Goal: Use online tool/utility: Use online tool/utility

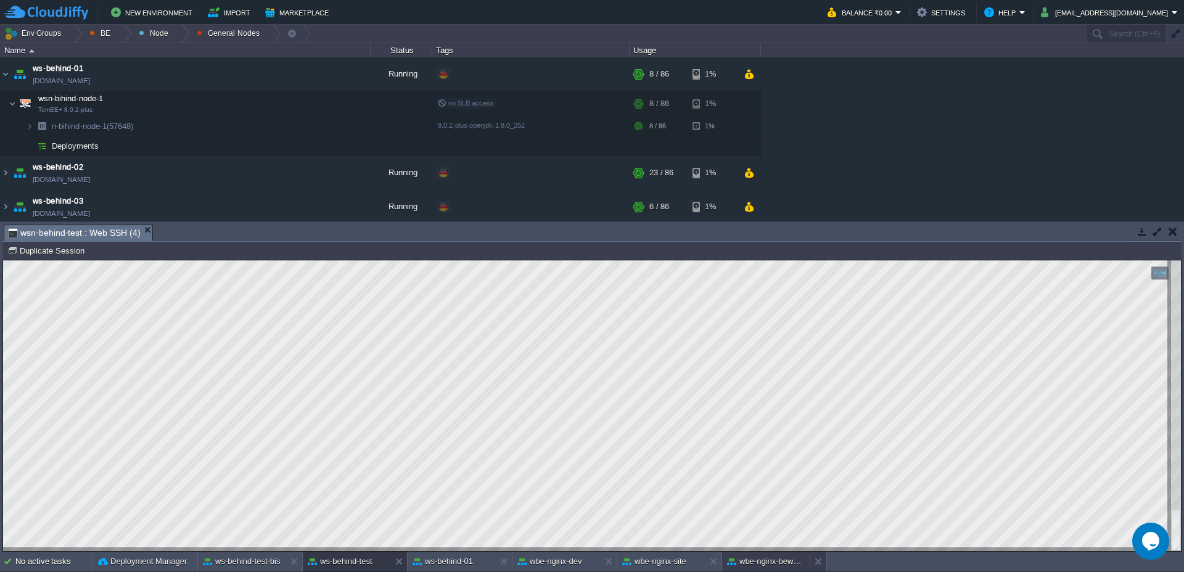
click at [770, 552] on div "wbe-nginx-beworld" at bounding box center [766, 561] width 88 height 20
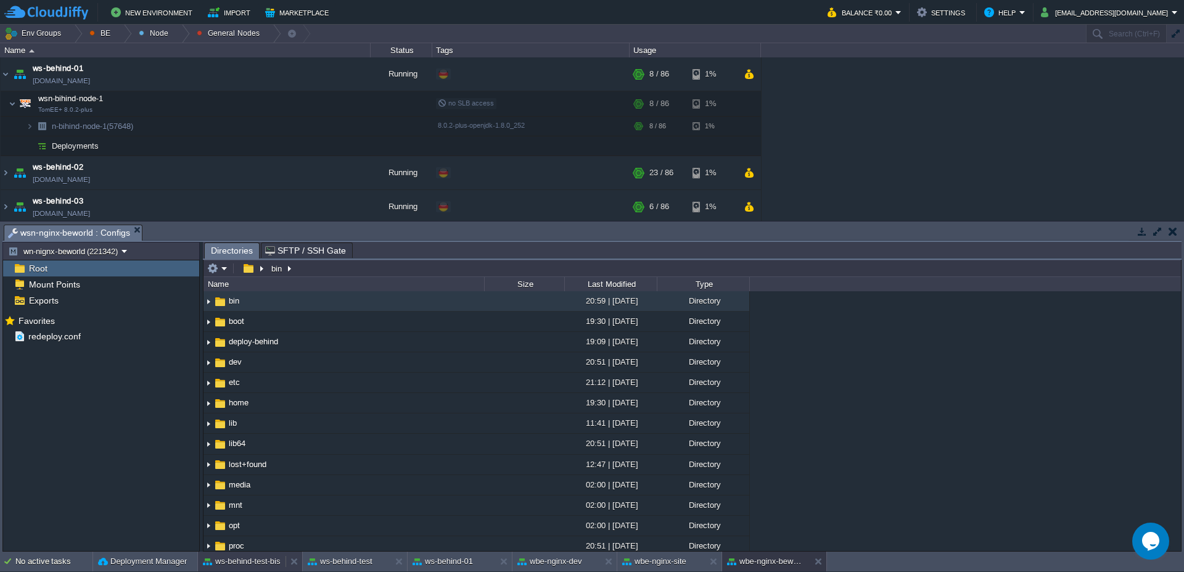
click at [233, 559] on button "ws-behind-test-bis" at bounding box center [242, 561] width 78 height 12
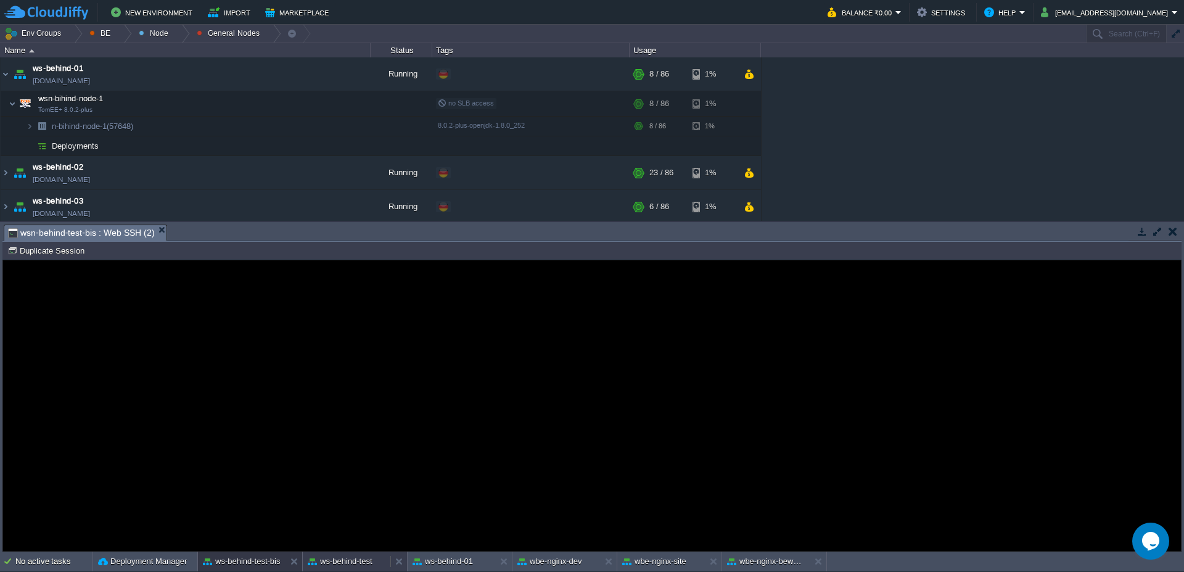
click at [322, 560] on button "ws-behind-test" at bounding box center [340, 561] width 65 height 12
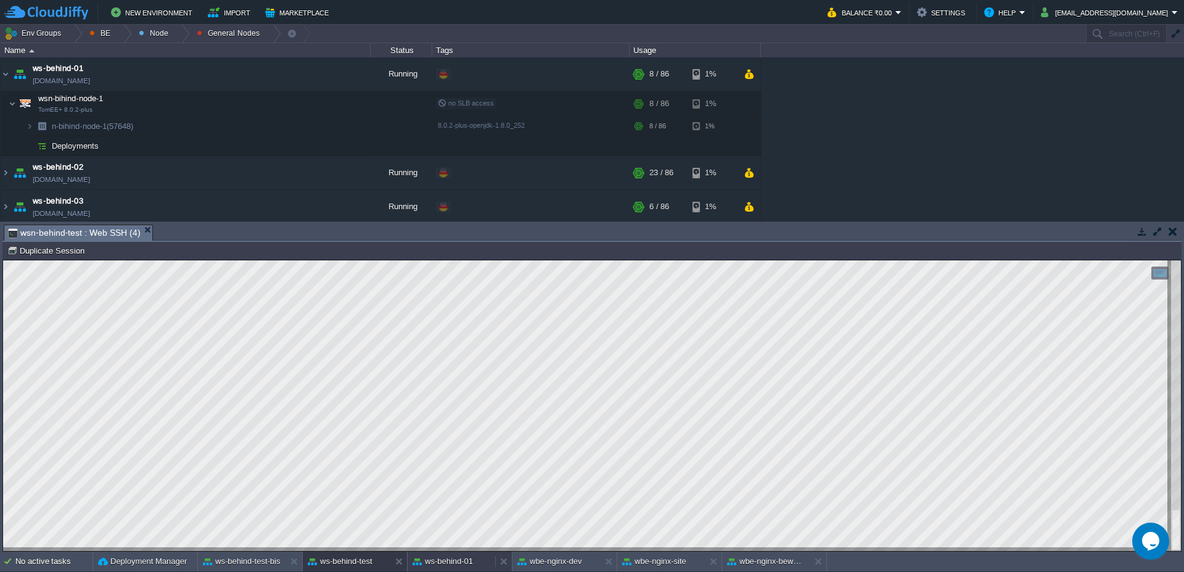
click at [476, 561] on div "ws-behind-01" at bounding box center [452, 561] width 88 height 20
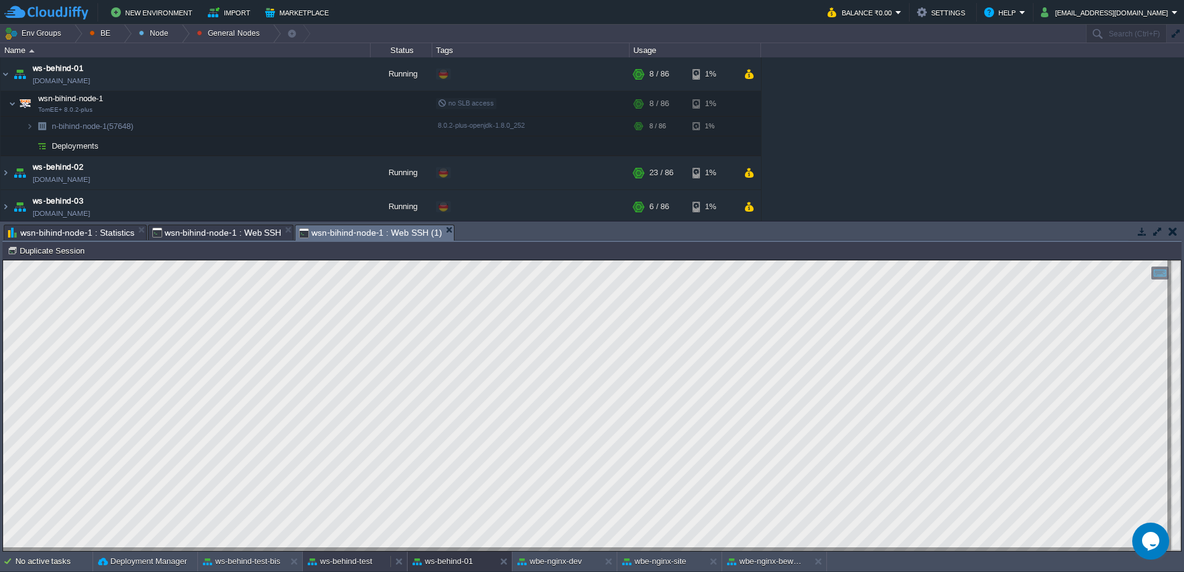
click at [345, 562] on button "ws-behind-test" at bounding box center [340, 561] width 65 height 12
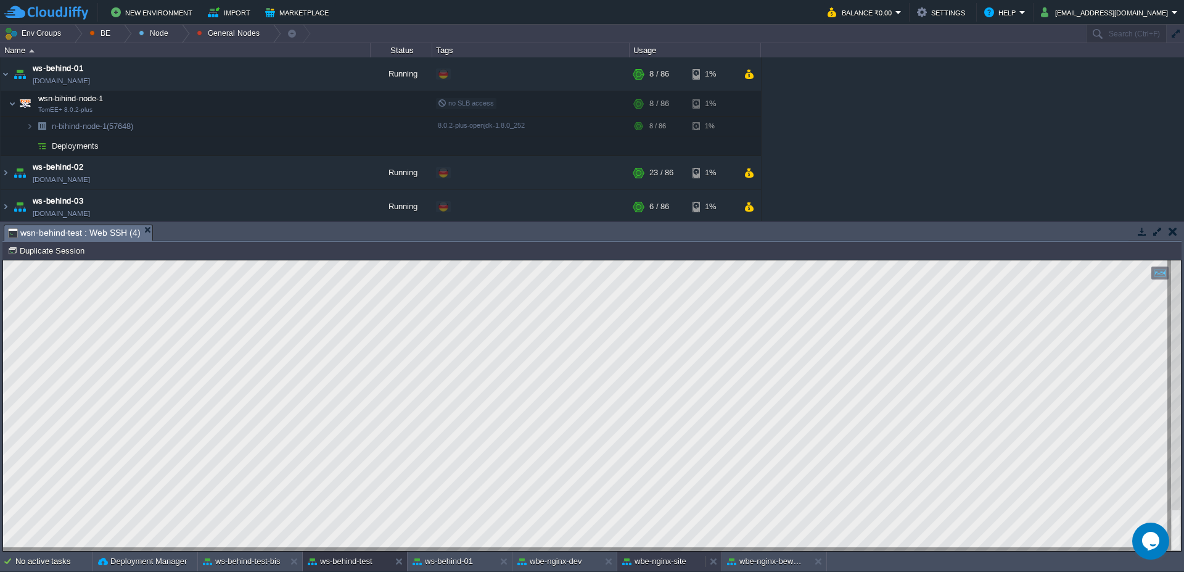
click at [646, 568] on div "wbe-nginx-site" at bounding box center [661, 561] width 88 height 20
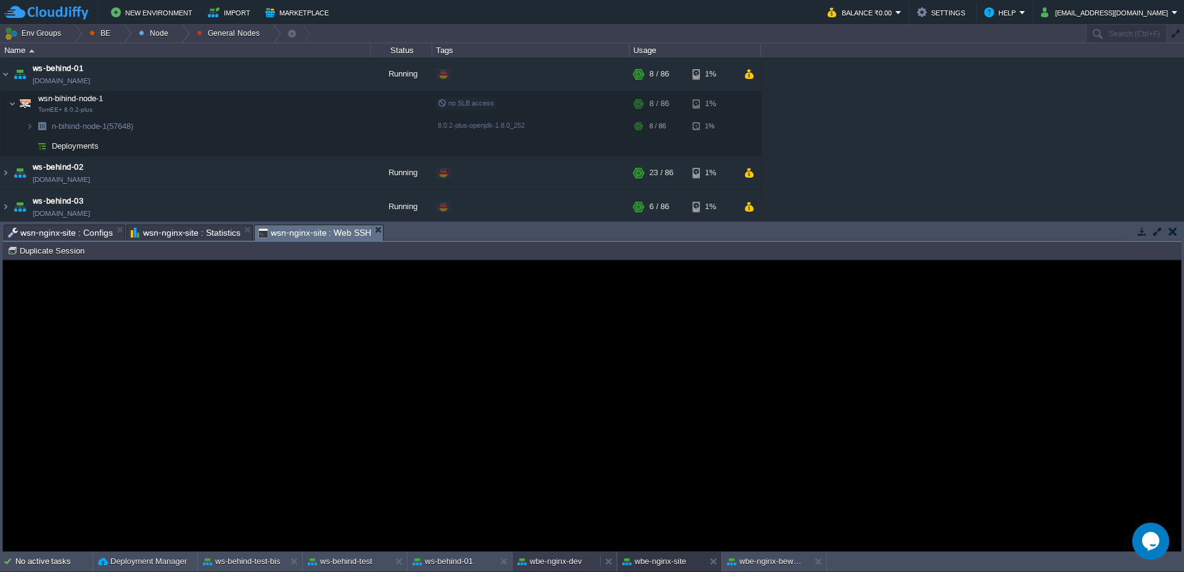
click at [532, 567] on button "wbe-nginx-dev" at bounding box center [550, 561] width 65 height 12
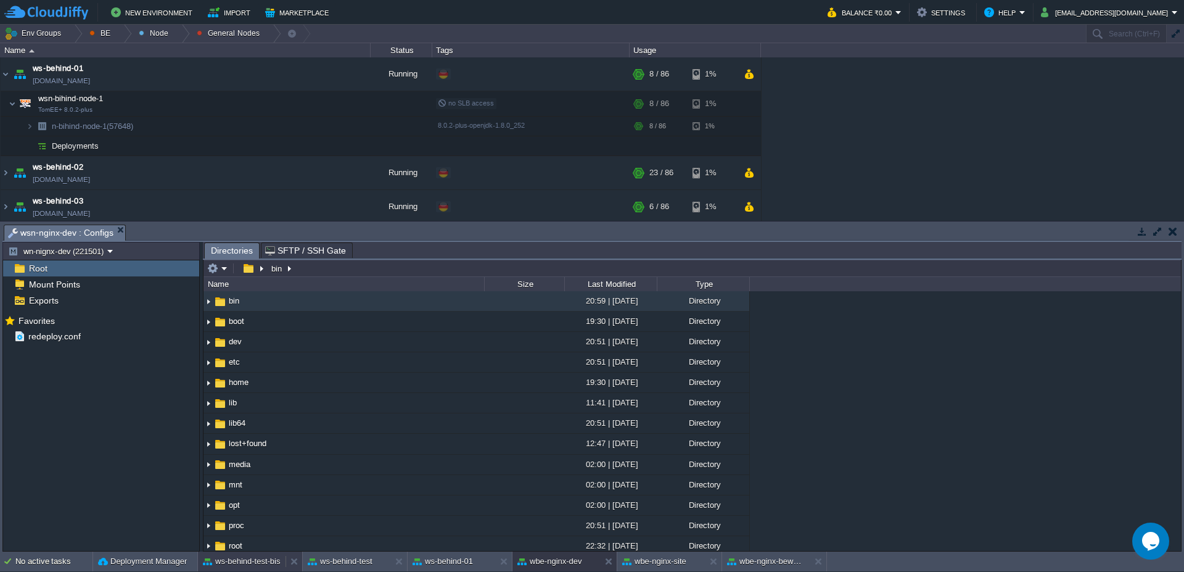
click at [231, 560] on button "ws-behind-test-bis" at bounding box center [242, 561] width 78 height 12
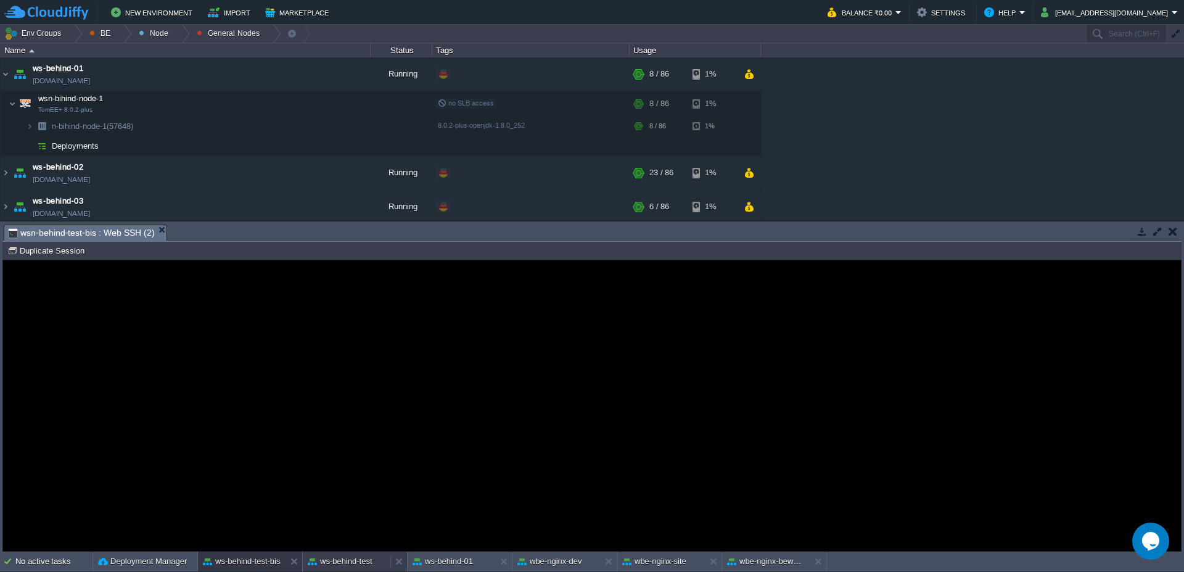
click at [351, 561] on button "ws-behind-test" at bounding box center [340, 561] width 65 height 12
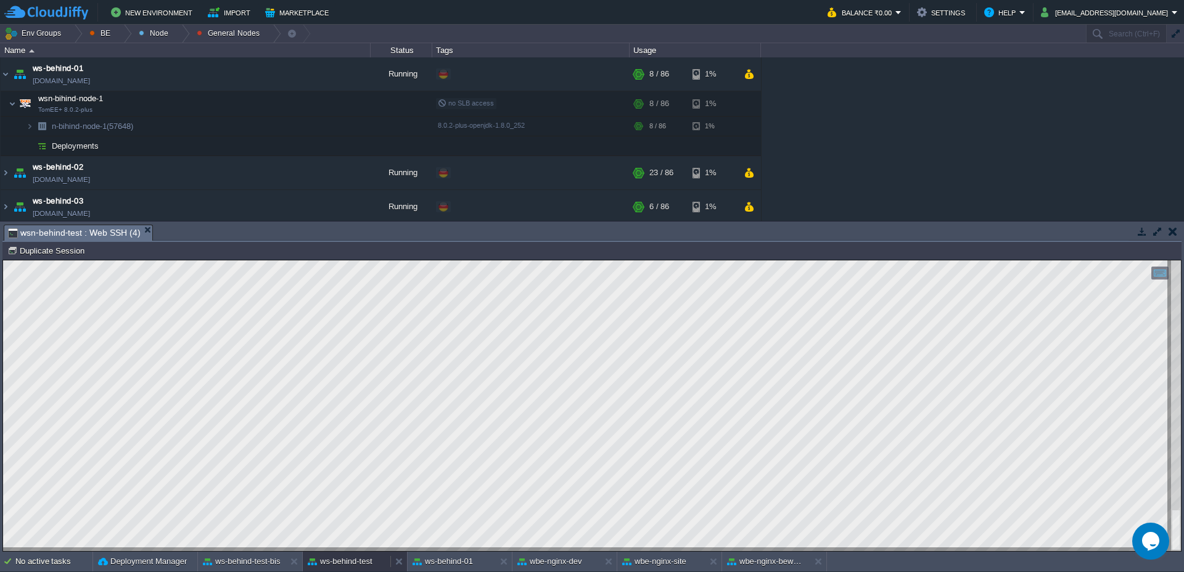
click at [345, 563] on button "ws-behind-test" at bounding box center [340, 561] width 65 height 12
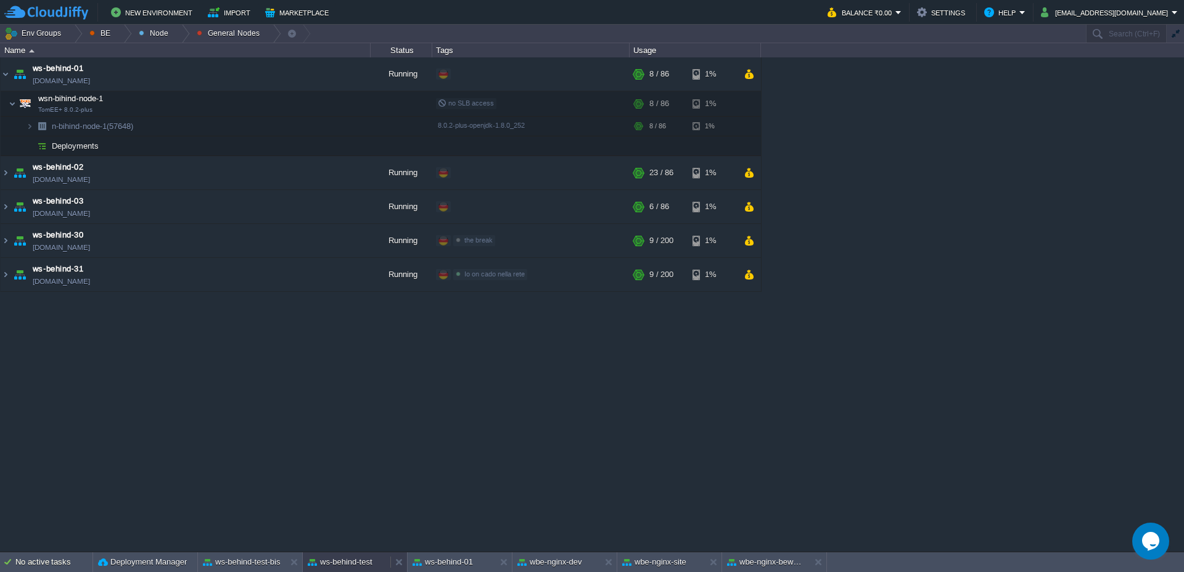
click at [345, 563] on button "ws-behind-test" at bounding box center [340, 562] width 65 height 12
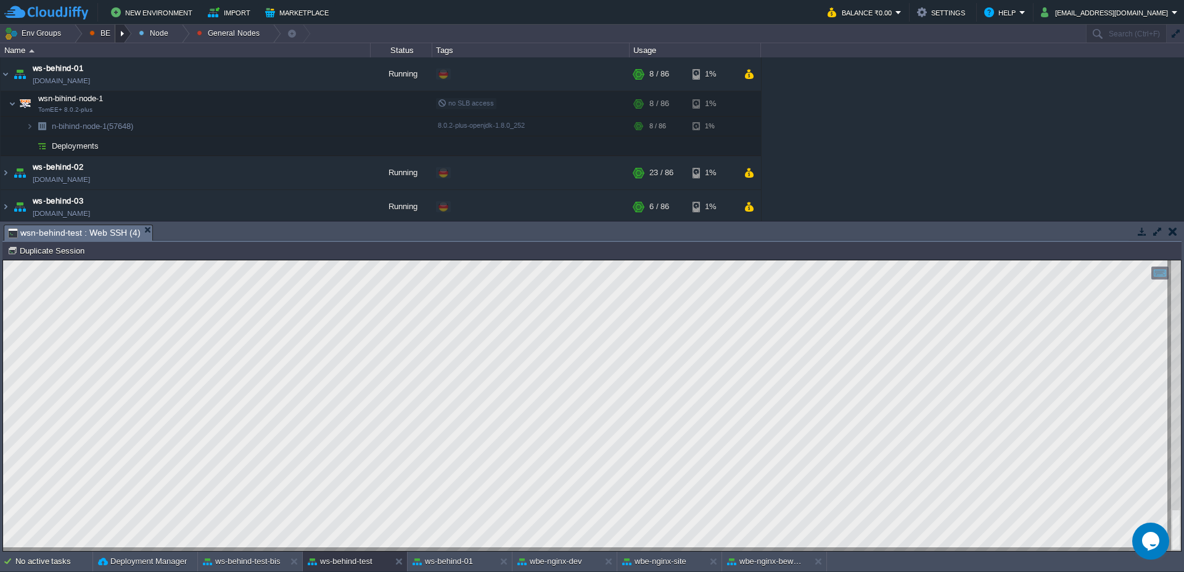
click at [115, 39] on div at bounding box center [123, 34] width 17 height 18
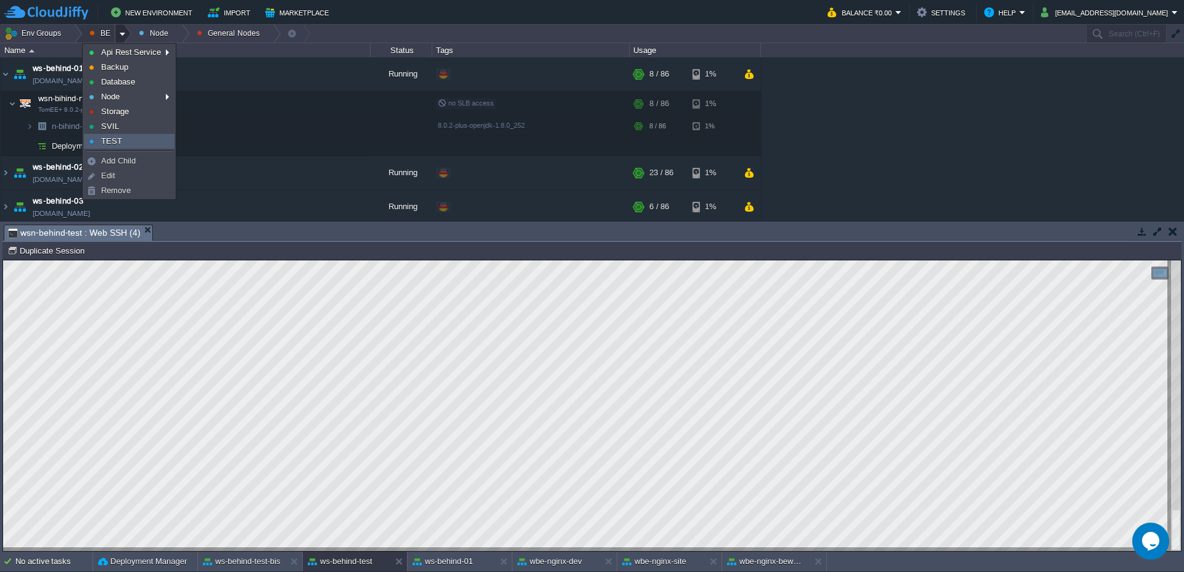
click at [126, 146] on link "TEST" at bounding box center [129, 141] width 89 height 14
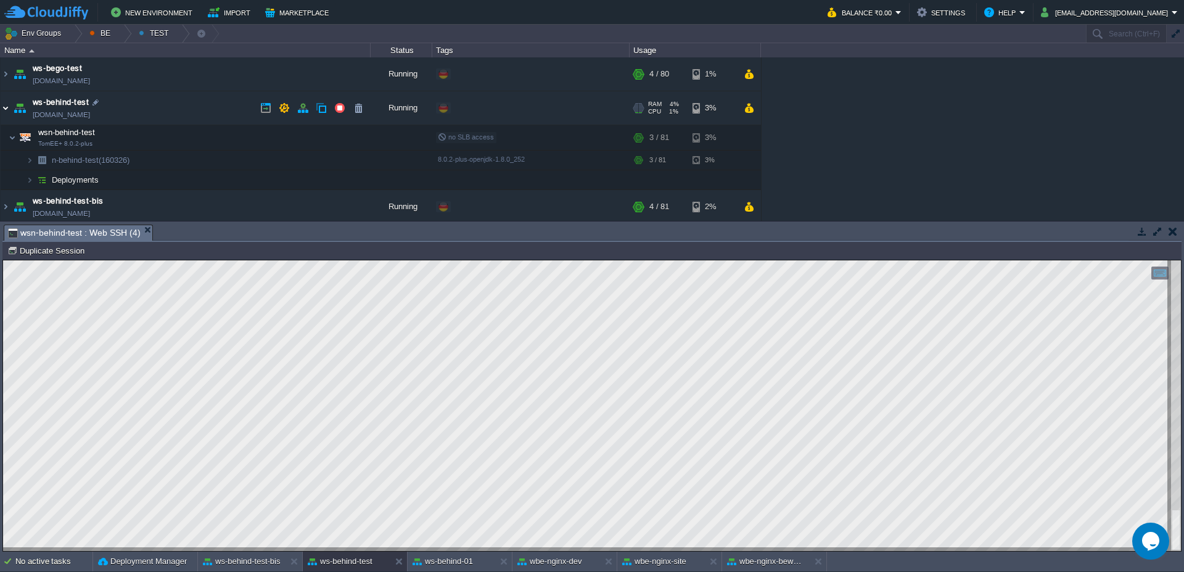
click at [3, 105] on img at bounding box center [6, 107] width 10 height 33
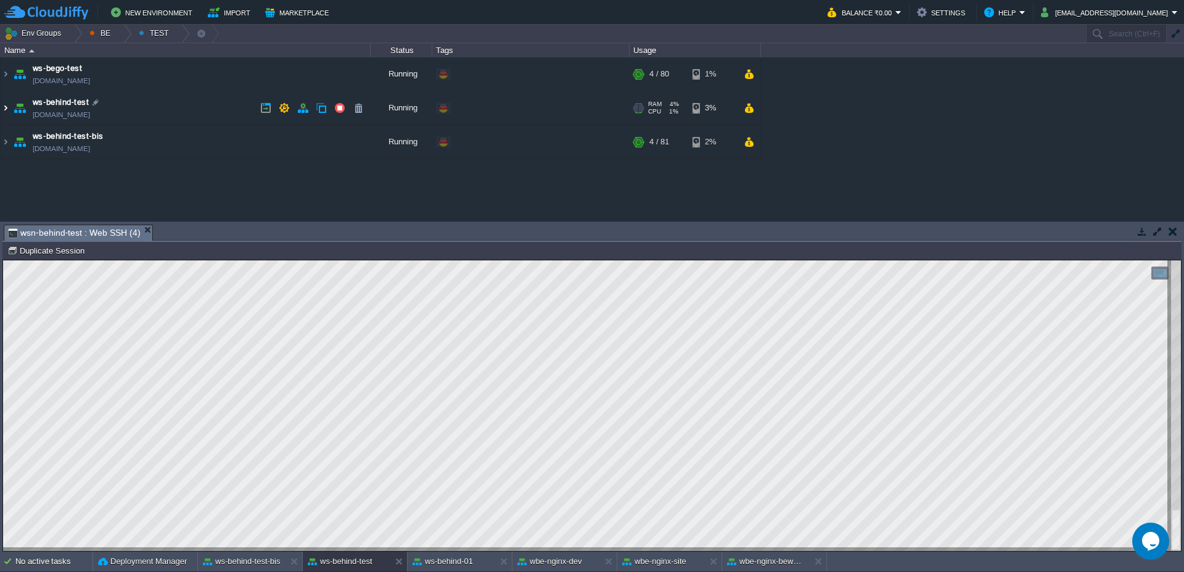
click at [3, 105] on img at bounding box center [6, 107] width 10 height 33
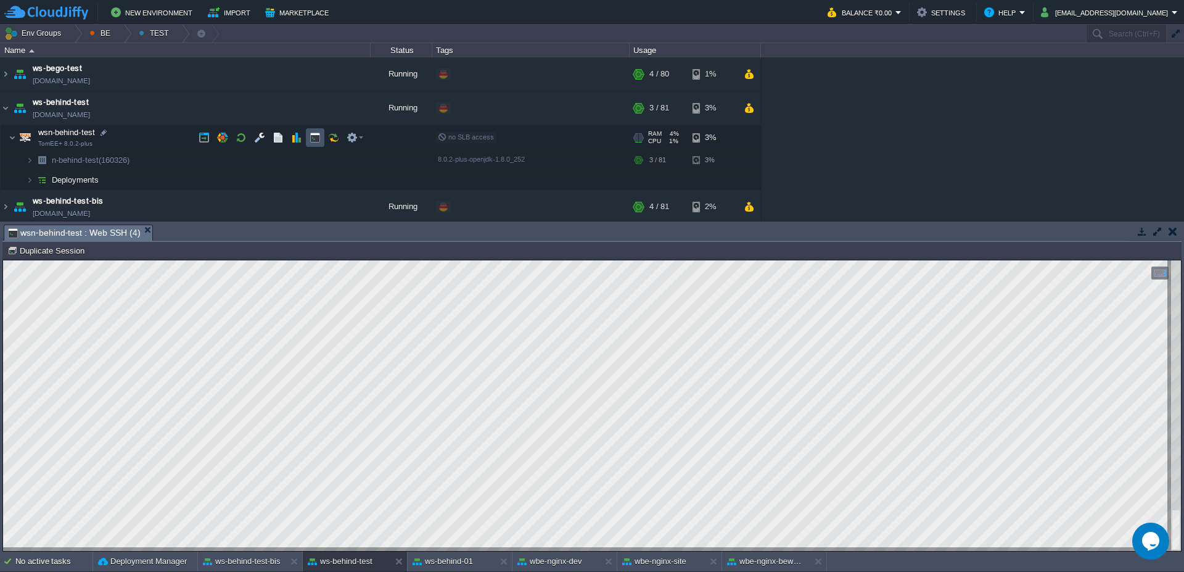
click at [318, 136] on button "button" at bounding box center [315, 137] width 11 height 11
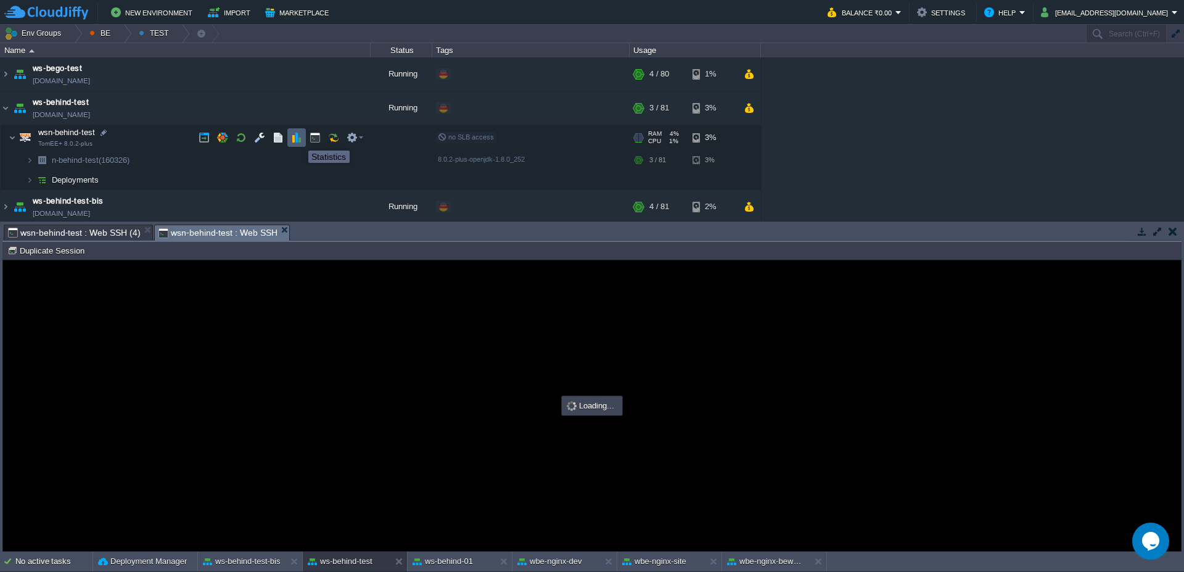
click at [291, 139] on td at bounding box center [296, 137] width 19 height 19
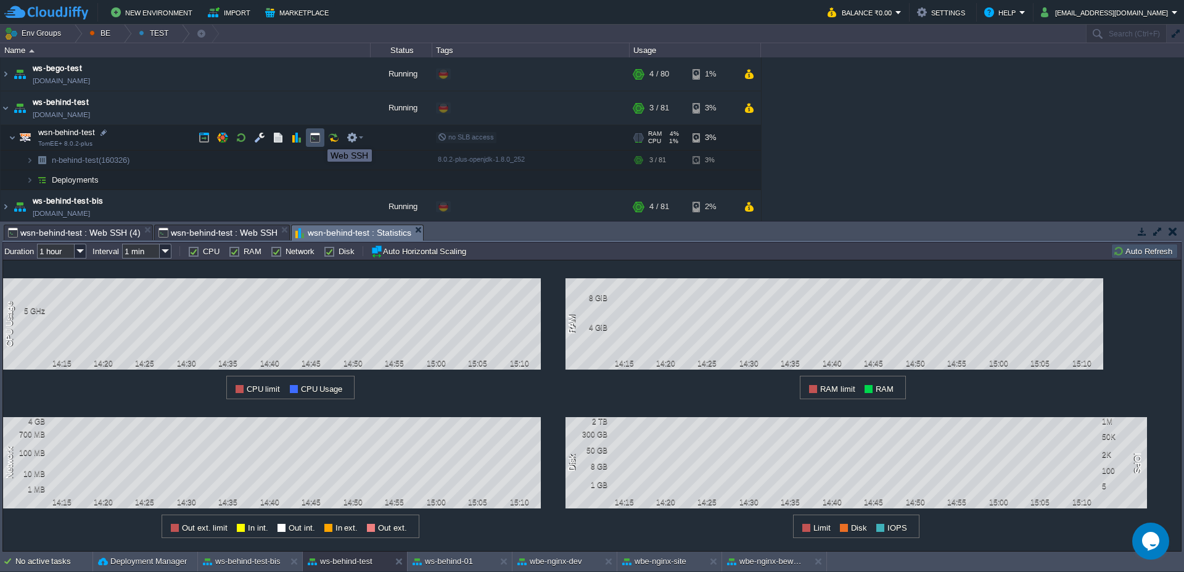
click at [318, 138] on button "button" at bounding box center [315, 137] width 11 height 11
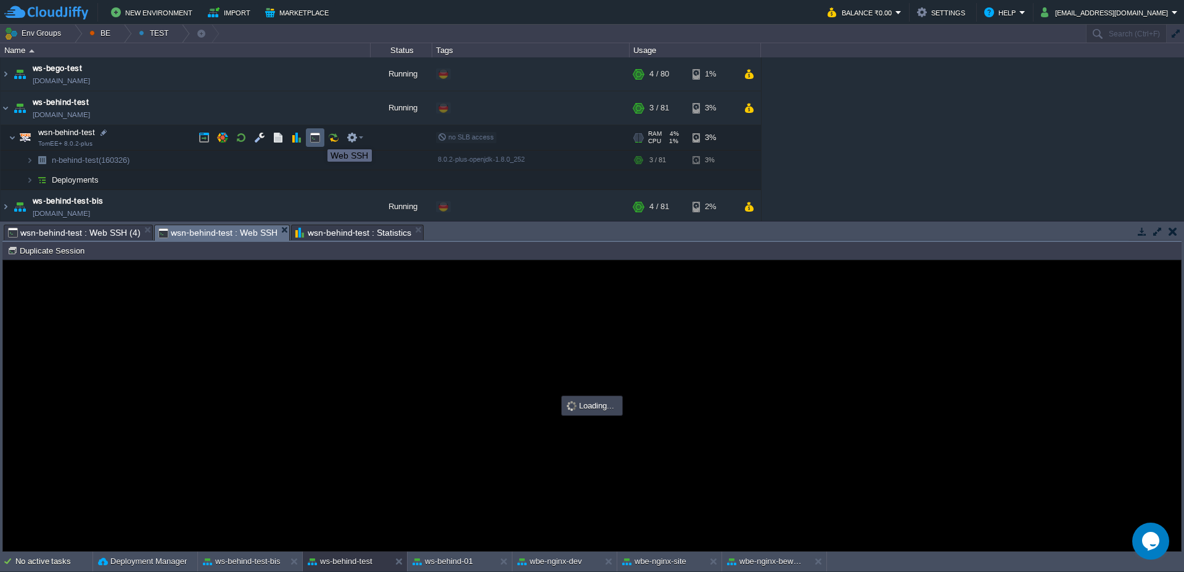
type input "#000000"
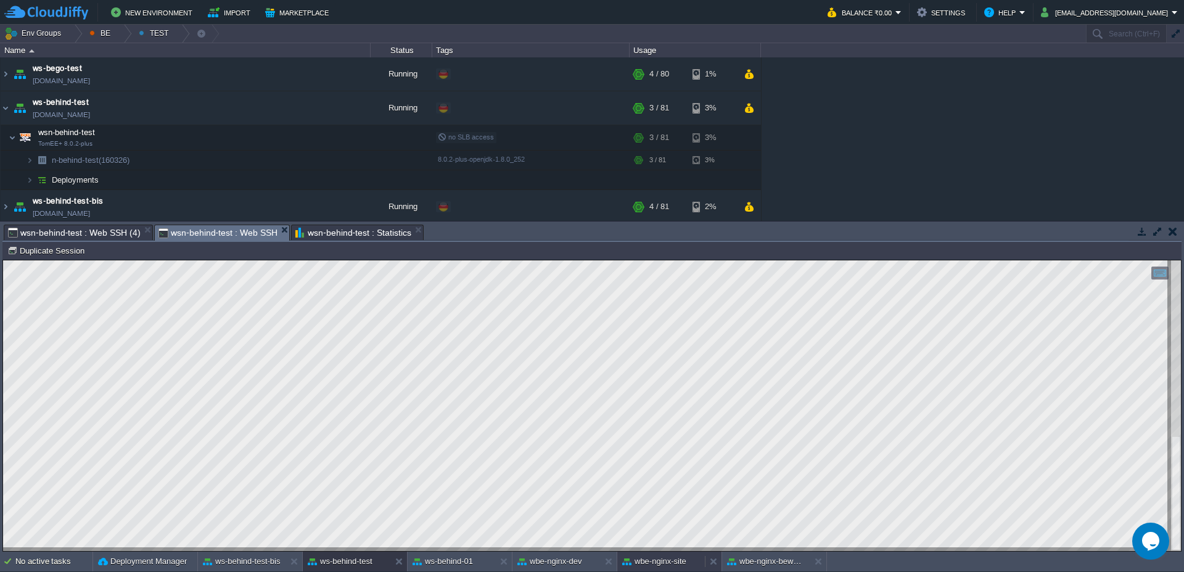
click at [675, 561] on button "wbe-nginx-site" at bounding box center [654, 561] width 64 height 12
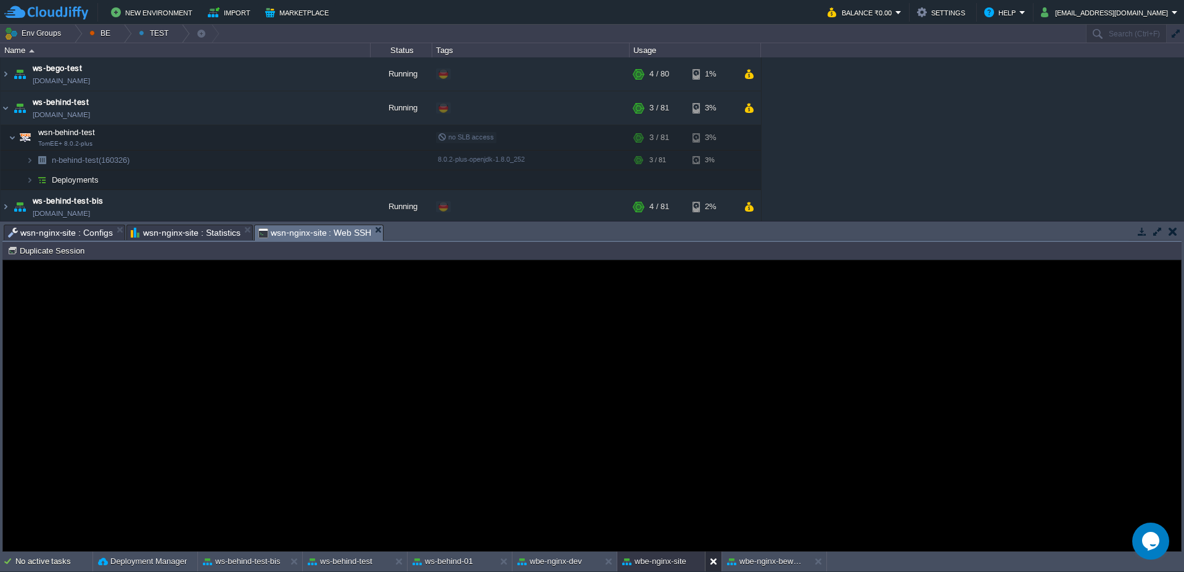
click at [715, 563] on button at bounding box center [716, 561] width 12 height 12
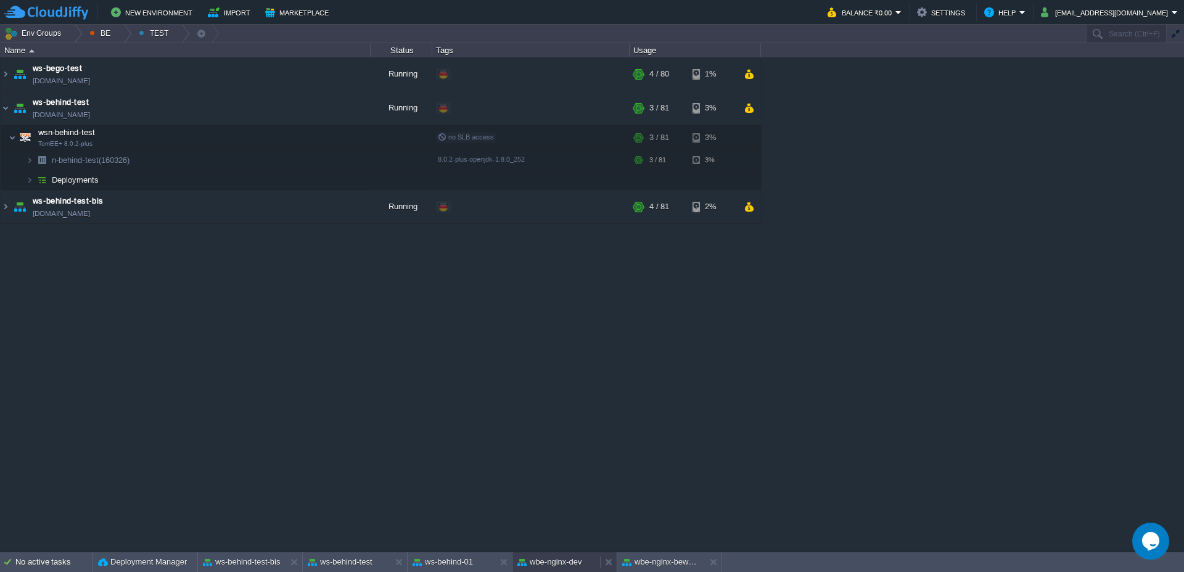
click at [543, 569] on div "wbe-nginx-dev" at bounding box center [557, 562] width 88 height 20
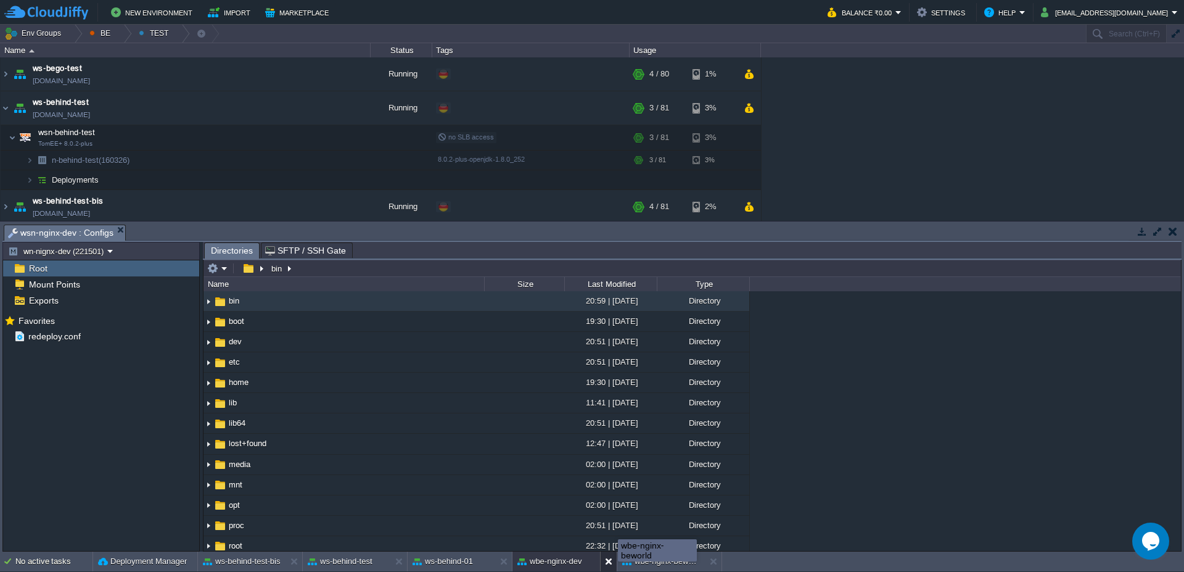
click at [609, 561] on button at bounding box center [611, 561] width 12 height 12
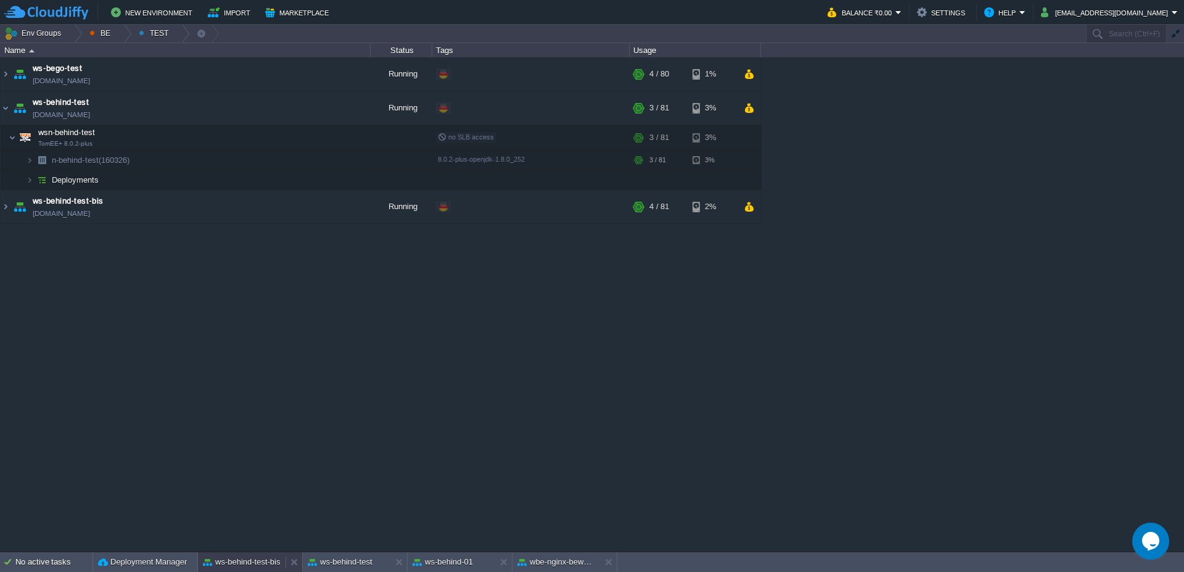
click at [236, 567] on button "ws-behind-test-bis" at bounding box center [242, 562] width 78 height 12
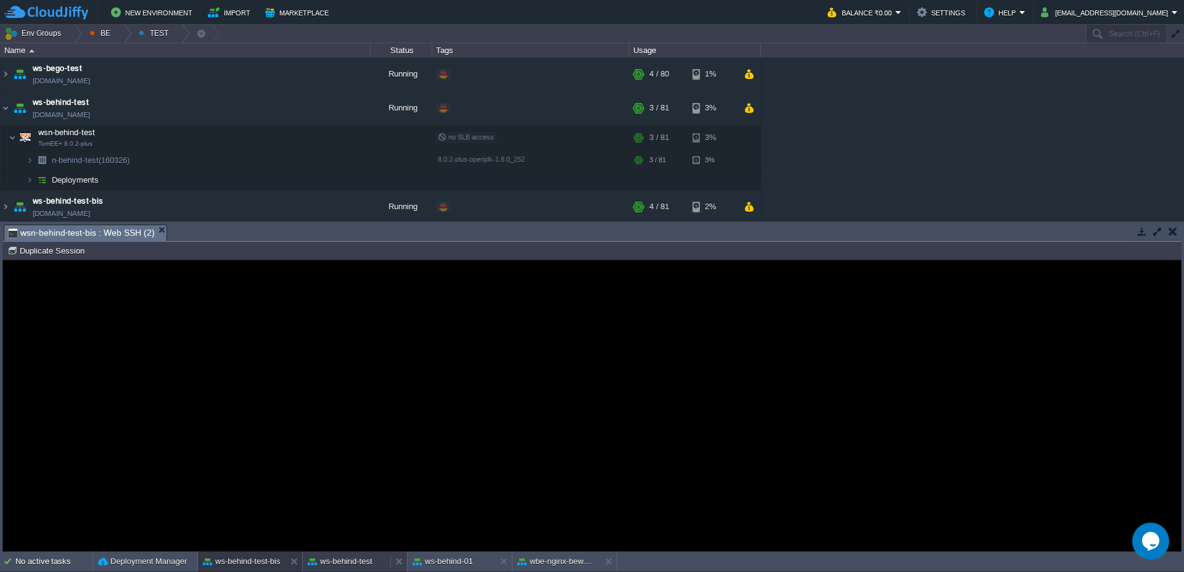
click at [352, 565] on button "ws-behind-test" at bounding box center [340, 561] width 65 height 12
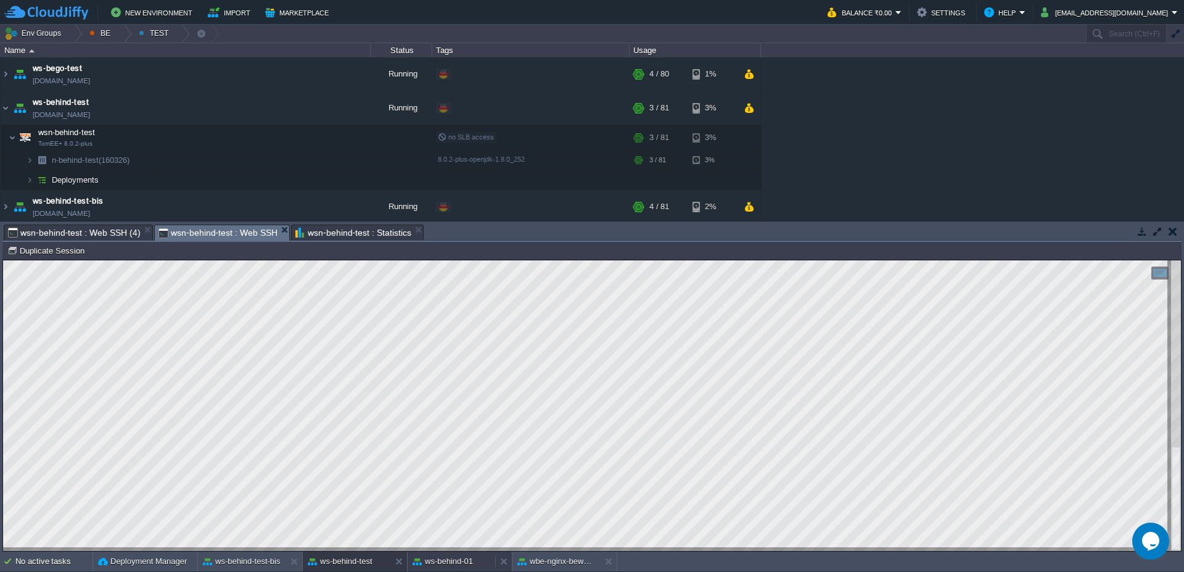
click at [445, 564] on button "ws-behind-01" at bounding box center [443, 561] width 60 height 12
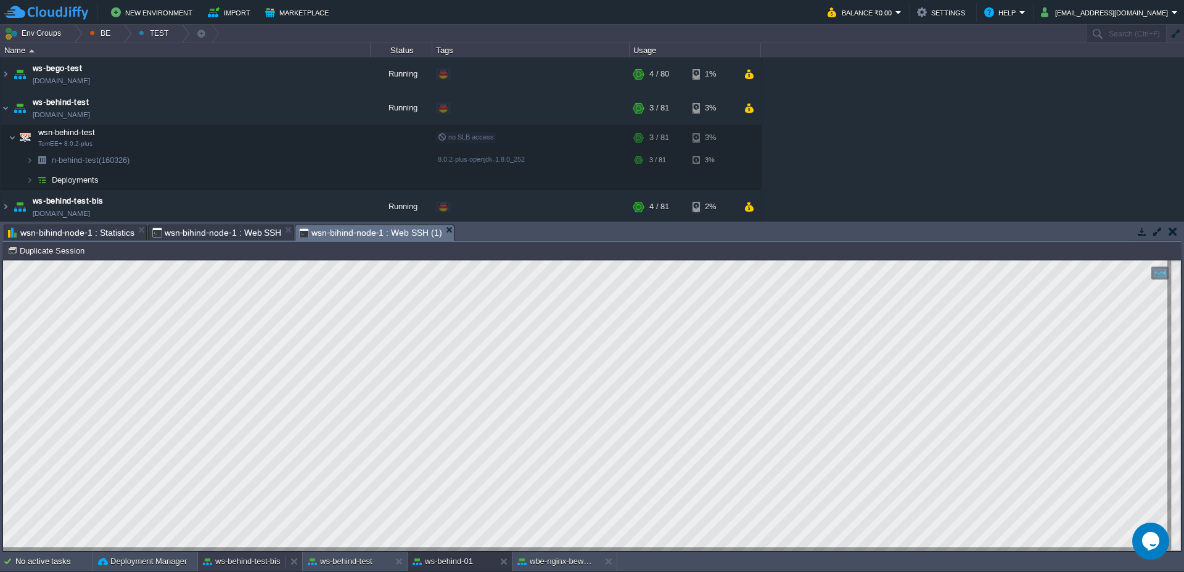
click at [241, 558] on button "ws-behind-test-bis" at bounding box center [242, 561] width 78 height 12
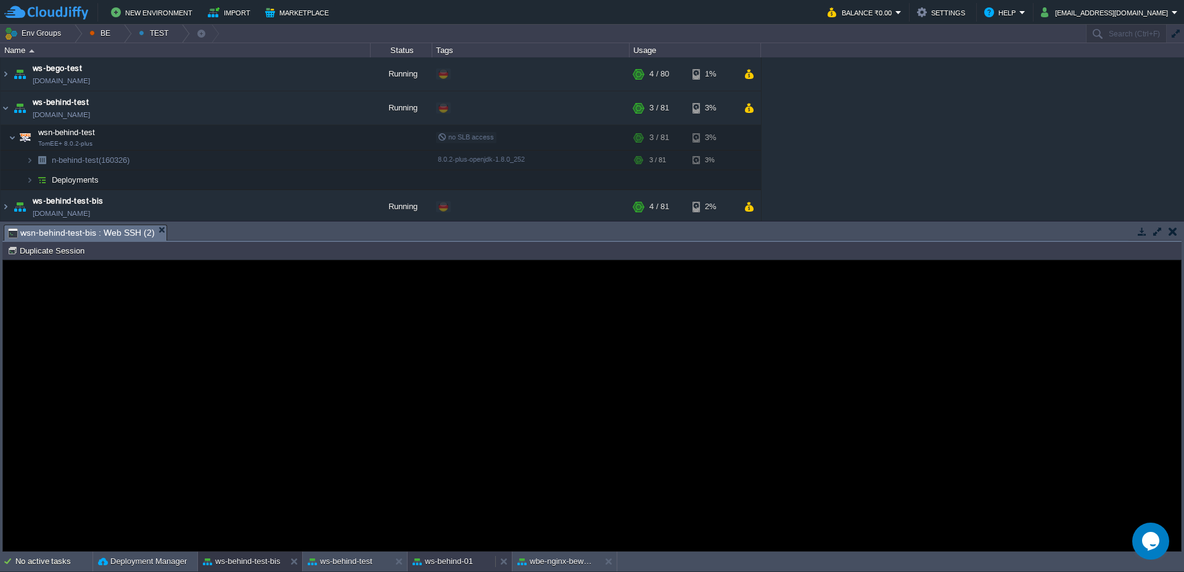
click at [443, 567] on button "ws-behind-01" at bounding box center [443, 561] width 60 height 12
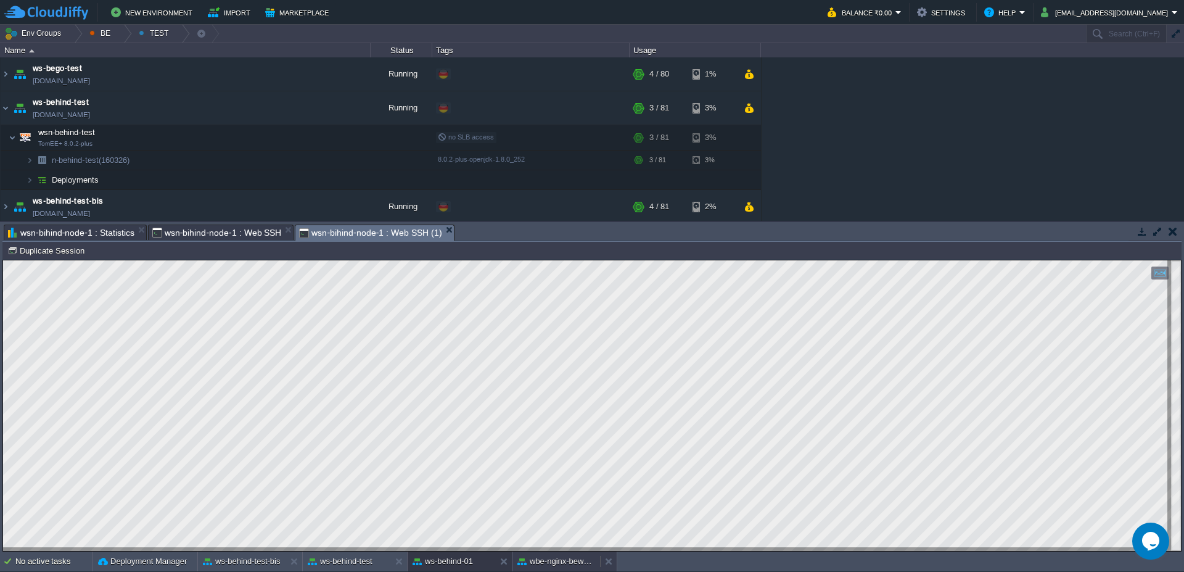
click at [545, 562] on button "wbe-nginx-beworld" at bounding box center [557, 561] width 78 height 12
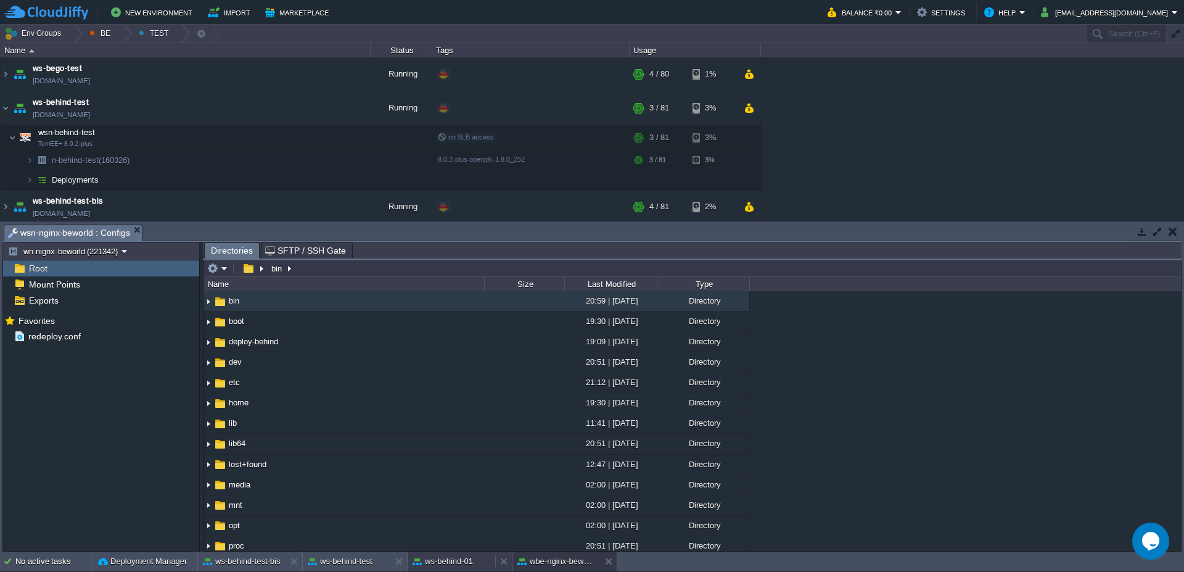
click at [433, 566] on button "ws-behind-01" at bounding box center [443, 561] width 60 height 12
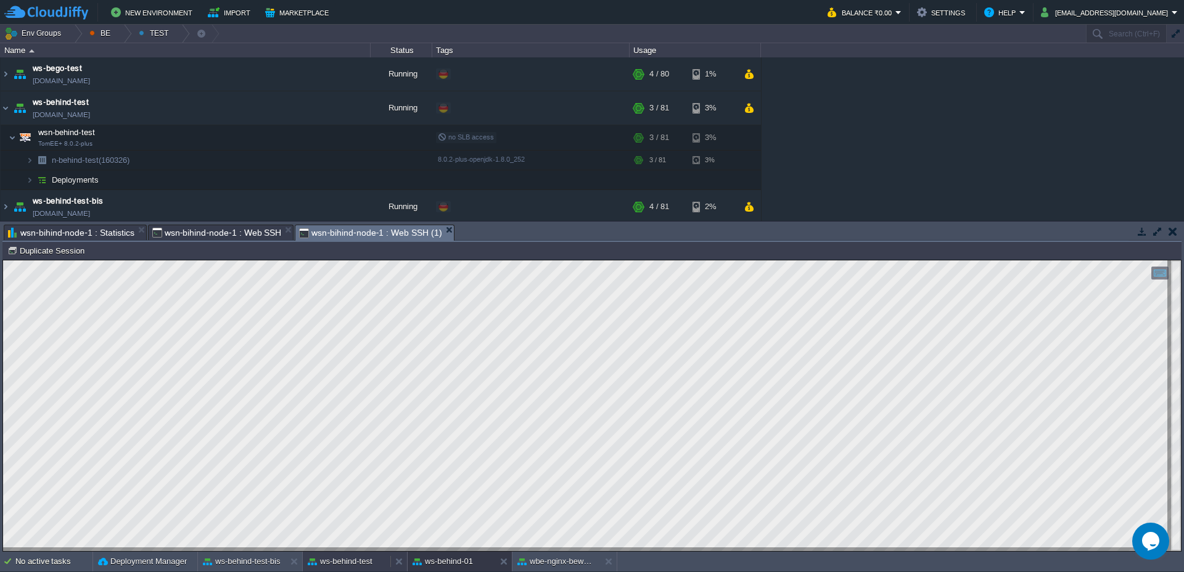
click at [318, 565] on button "ws-behind-test" at bounding box center [340, 561] width 65 height 12
click at [464, 556] on button "ws-behind-01" at bounding box center [443, 561] width 60 height 12
click at [366, 564] on button "ws-behind-test" at bounding box center [340, 561] width 65 height 12
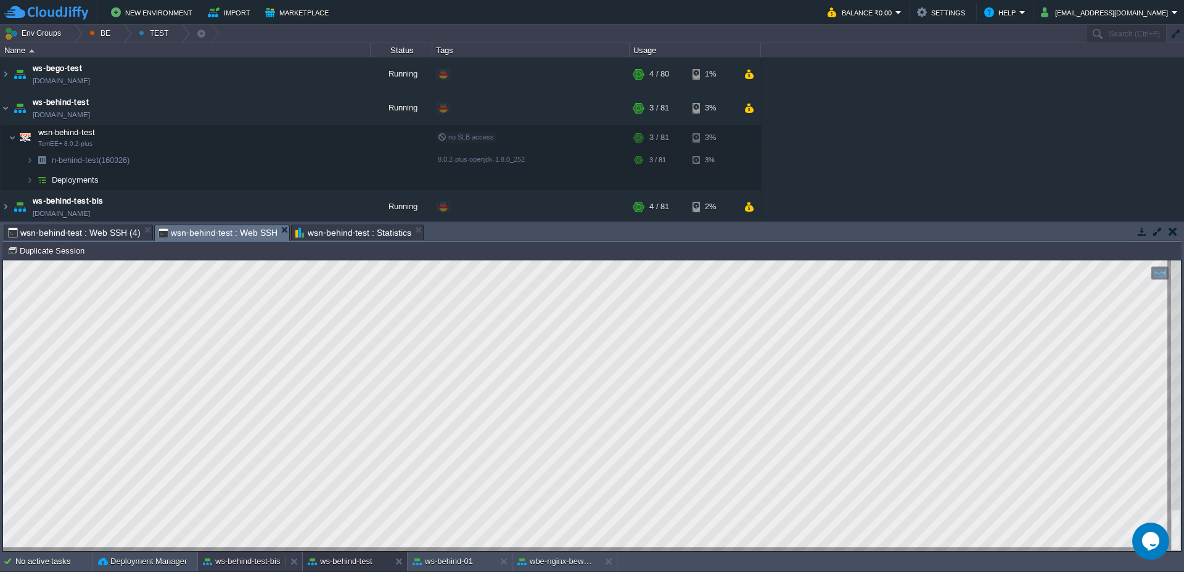
click at [276, 563] on button "ws-behind-test-bis" at bounding box center [242, 561] width 78 height 12
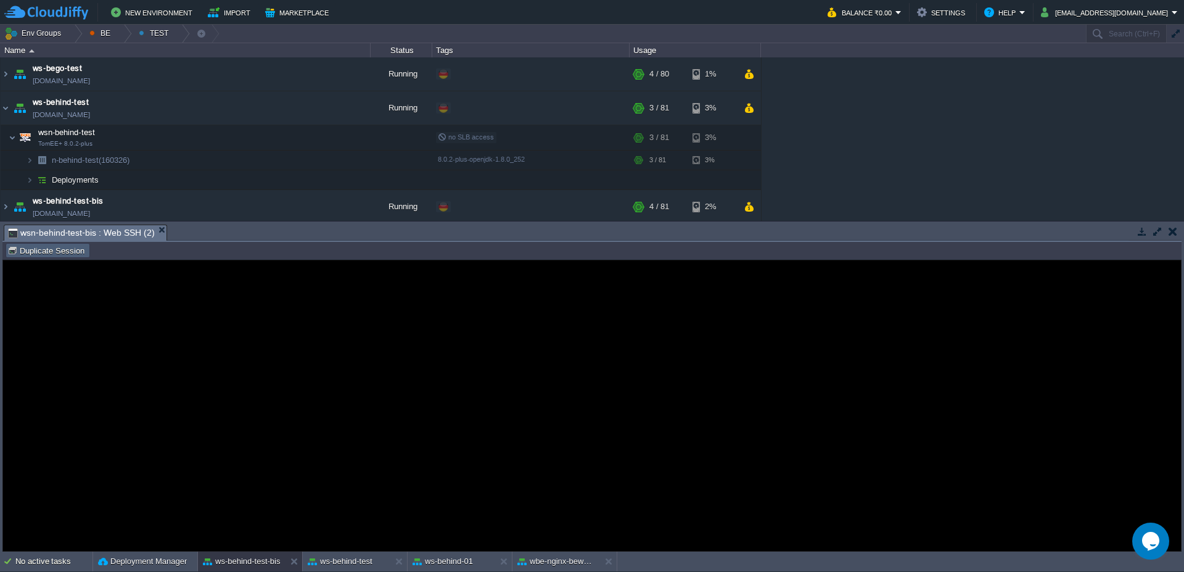
click at [49, 247] on button "Duplicate Session" at bounding box center [47, 250] width 81 height 11
type input "#000000"
